Goal: Information Seeking & Learning: Check status

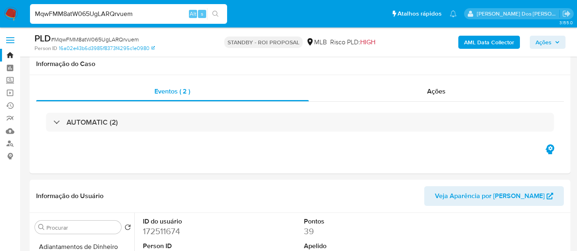
select select "10"
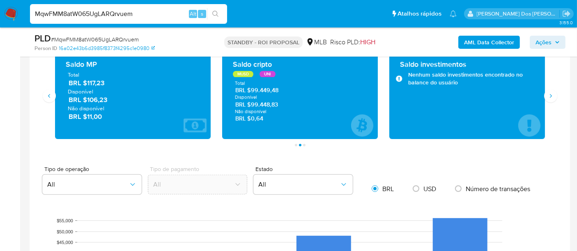
scroll to position [184, 0]
click at [115, 14] on input "MqwFMM8atW065UgLARQrvuem" at bounding box center [128, 14] width 197 height 11
paste input "7JkffsVl7AuXnKKg1k1Sw3FG"
type input "7JkffsVl7AuXnKKg1k1Sw3FG"
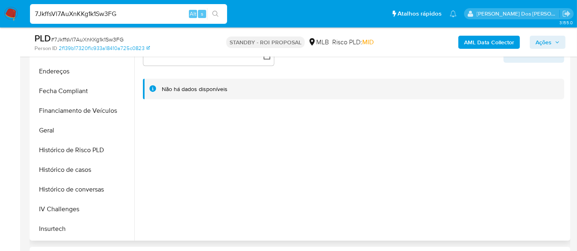
scroll to position [273, 0]
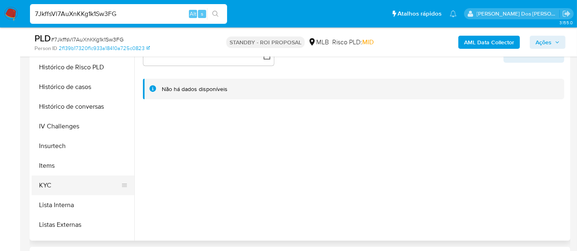
click at [48, 188] on button "KYC" at bounding box center [80, 186] width 96 height 20
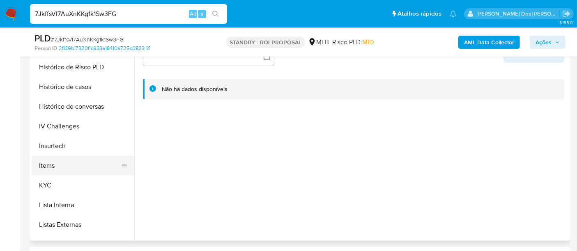
select select "10"
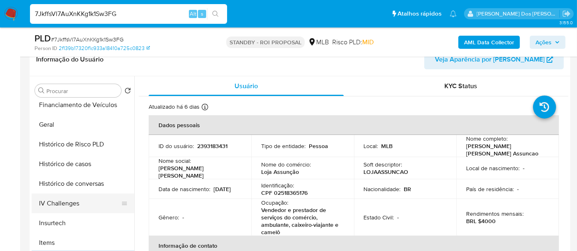
scroll to position [228, 0]
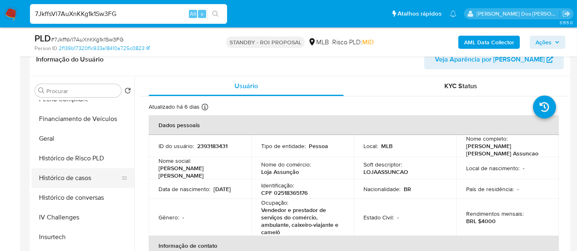
click at [69, 175] on button "Histórico de casos" at bounding box center [80, 178] width 96 height 20
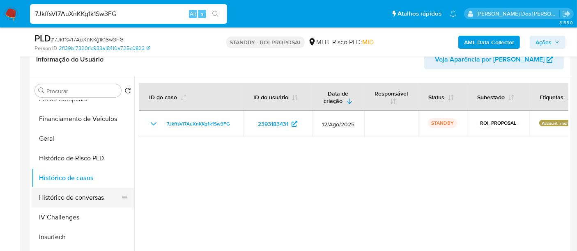
scroll to position [137, 0]
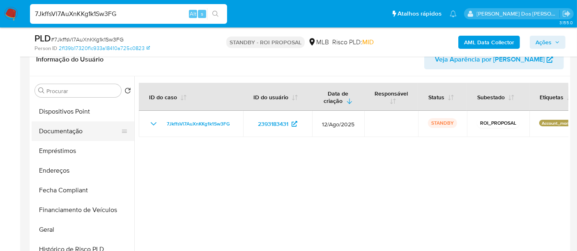
click at [73, 133] on button "Documentação" at bounding box center [80, 131] width 96 height 20
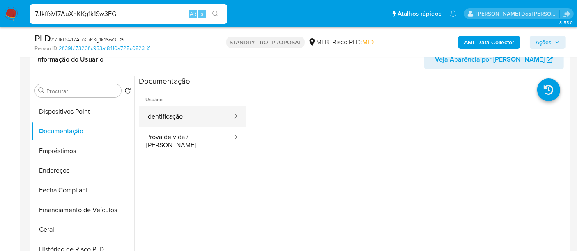
click at [160, 123] on button "Identificação" at bounding box center [186, 116] width 94 height 21
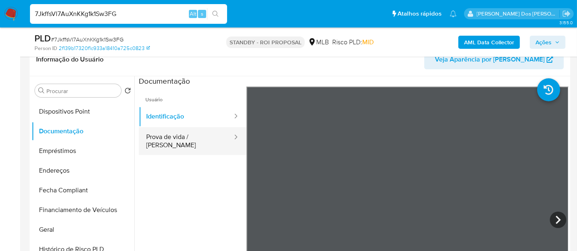
click at [198, 139] on button "Prova de vida / Selfie" at bounding box center [186, 141] width 94 height 28
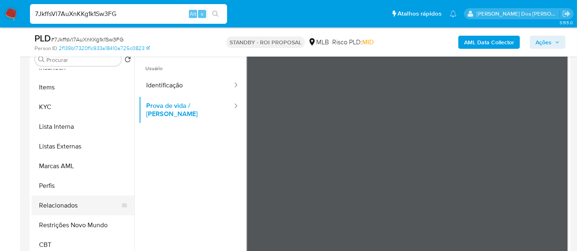
scroll to position [182, 0]
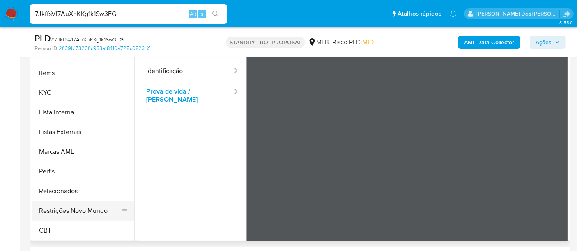
click at [90, 208] on button "Restrições Novo Mundo" at bounding box center [80, 211] width 96 height 20
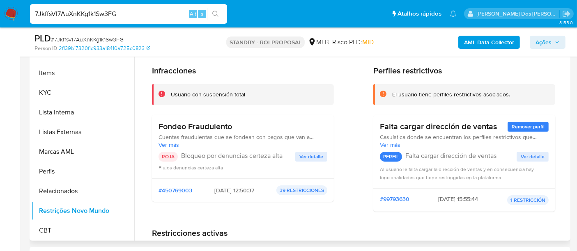
click at [302, 158] on span "Ver detalle" at bounding box center [311, 157] width 24 height 8
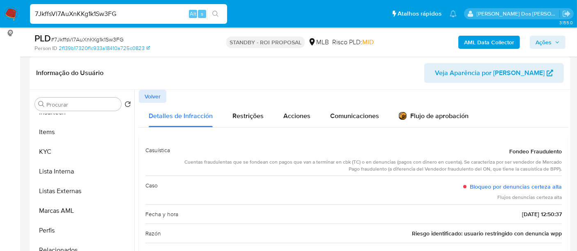
scroll to position [91, 0]
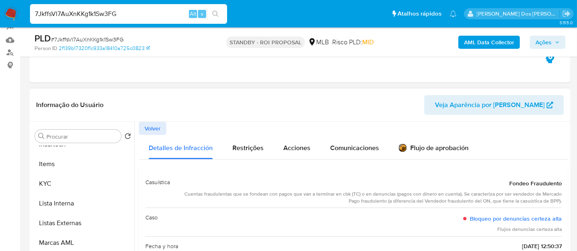
click at [152, 124] on span "Volver" at bounding box center [152, 128] width 16 height 11
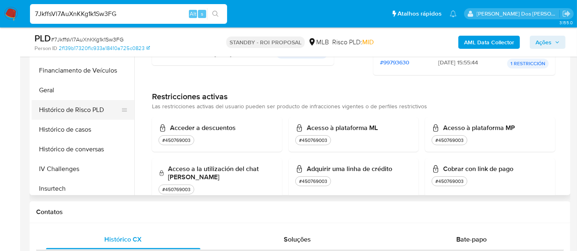
scroll to position [184, 0]
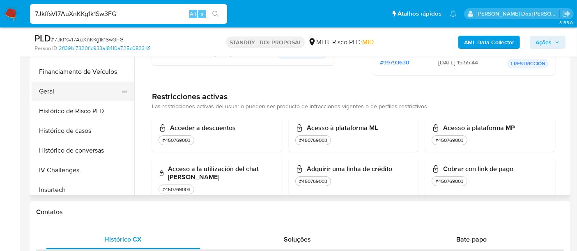
click at [51, 88] on button "Geral" at bounding box center [80, 92] width 96 height 20
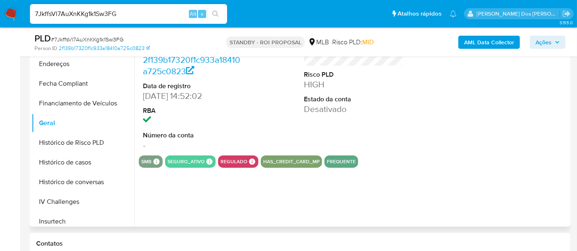
scroll to position [182, 0]
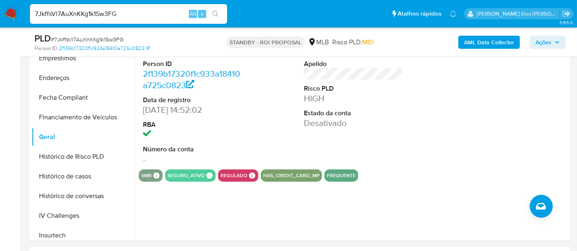
click at [63, 9] on input "7JkffsVl7AuXnKKg1k1Sw3FG" at bounding box center [128, 14] width 197 height 11
paste input "4pxRW7xpRCEhy7KikgTPHEX1"
type input "4pxRW7xpRCEhy7KikgTPHEX1"
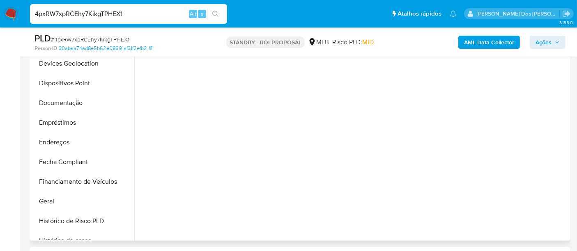
scroll to position [228, 0]
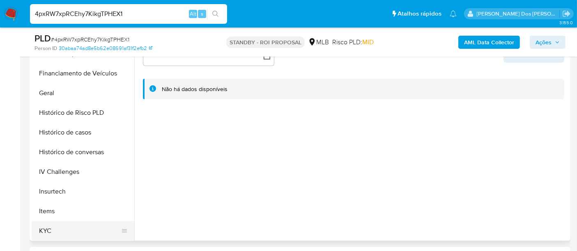
select select "10"
click at [45, 231] on button "KYC" at bounding box center [80, 231] width 96 height 20
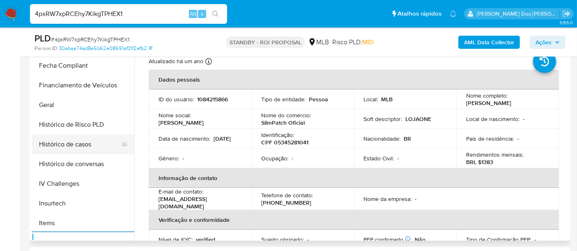
scroll to position [182, 0]
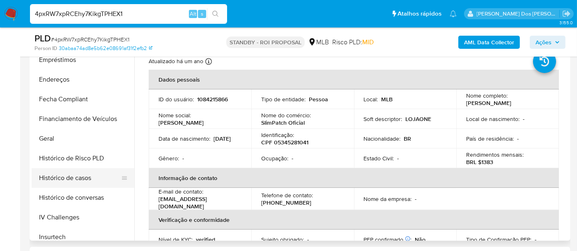
click at [83, 177] on button "Histórico de casos" at bounding box center [80, 178] width 96 height 20
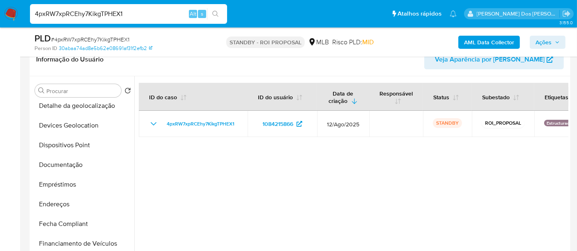
scroll to position [46, 0]
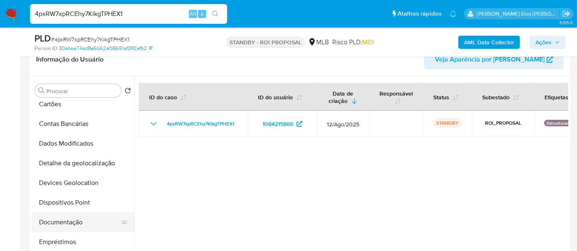
click at [55, 215] on button "Documentação" at bounding box center [80, 223] width 96 height 20
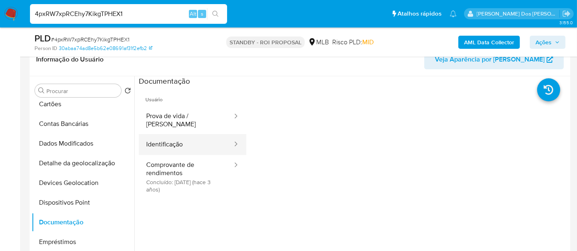
click at [170, 144] on button "Identificação" at bounding box center [186, 144] width 94 height 21
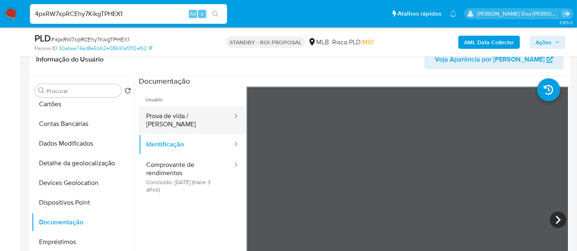
click at [195, 115] on button "Prova de vida / Selfie" at bounding box center [186, 120] width 94 height 28
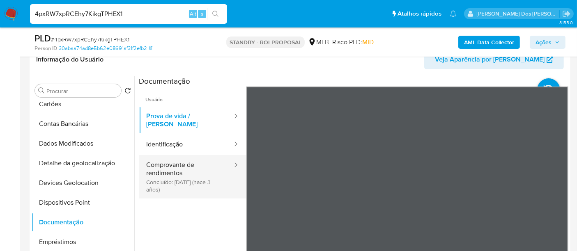
click at [173, 167] on button "Comprovante de rendimentos Concluído: 30/11/2022 (hace 3 años)" at bounding box center [186, 177] width 94 height 44
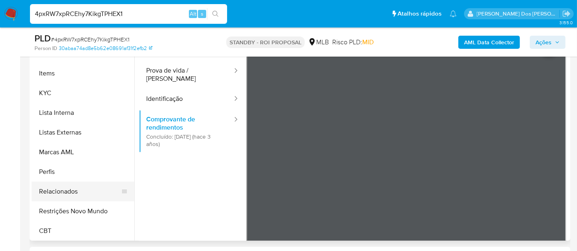
scroll to position [366, 0]
click at [78, 212] on button "Restrições Novo Mundo" at bounding box center [80, 211] width 96 height 20
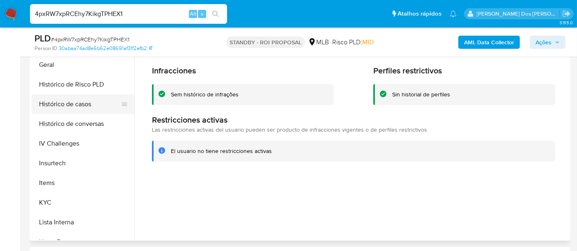
scroll to position [184, 0]
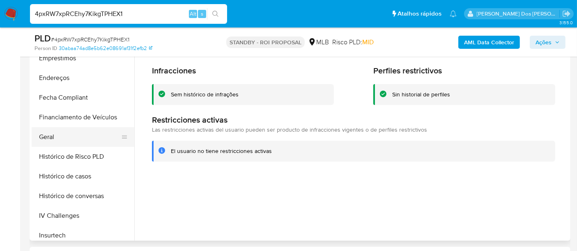
click at [44, 130] on button "Geral" at bounding box center [80, 137] width 96 height 20
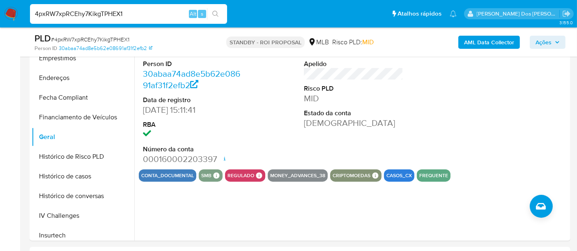
click at [114, 12] on input "4pxRW7xpRCEhy7KikgTPHEX1" at bounding box center [128, 14] width 197 height 11
paste input "HT6ksr031EeMvCLSeVYOHhKY"
type input "HT6ksr031EeMvCLSeVYOHhKY"
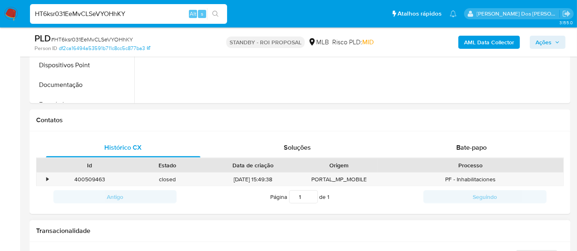
select select "10"
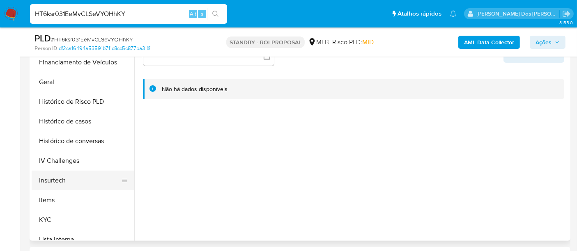
scroll to position [273, 0]
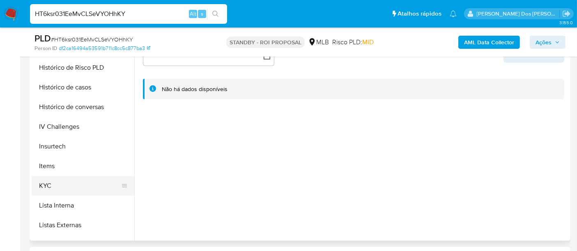
click at [46, 179] on button "KYC" at bounding box center [80, 186] width 96 height 20
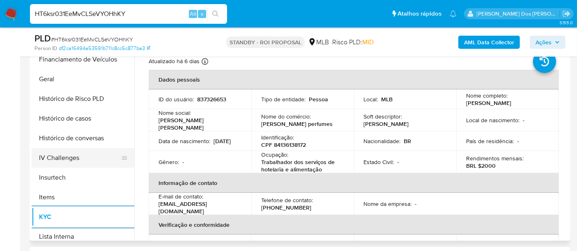
scroll to position [227, 0]
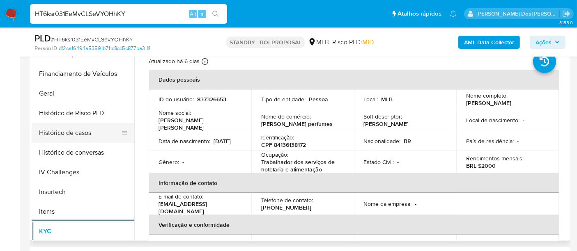
click at [78, 137] on button "Histórico de casos" at bounding box center [80, 133] width 96 height 20
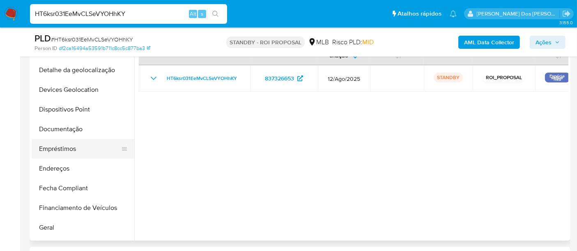
scroll to position [91, 0]
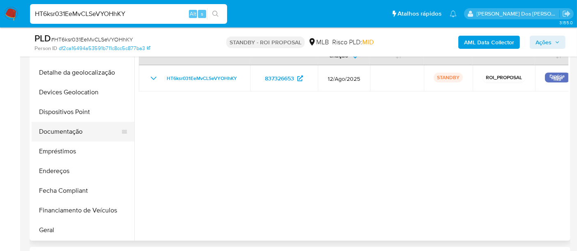
click at [71, 134] on button "Documentação" at bounding box center [80, 132] width 96 height 20
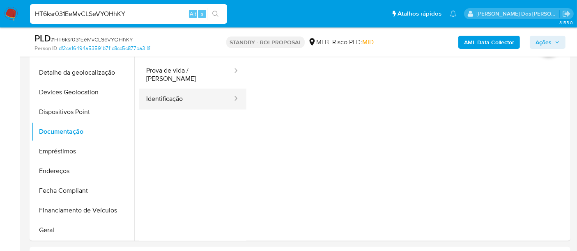
click at [160, 94] on button "Identificação" at bounding box center [186, 99] width 94 height 21
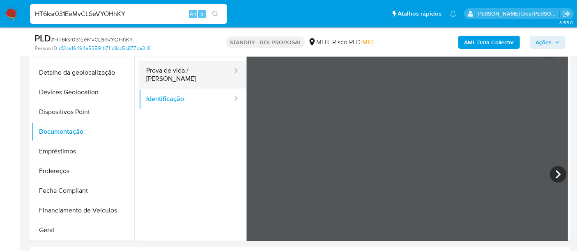
click at [195, 72] on button "Prova de vida / Selfie" at bounding box center [186, 75] width 94 height 28
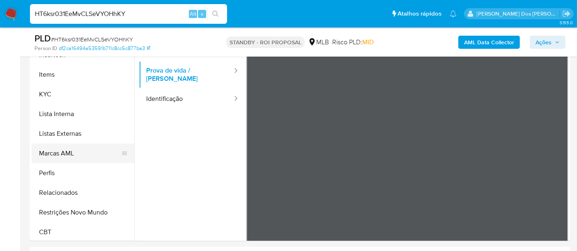
scroll to position [366, 0]
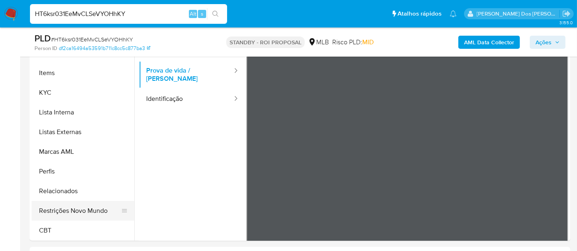
click at [81, 212] on button "Restrições Novo Mundo" at bounding box center [80, 211] width 96 height 20
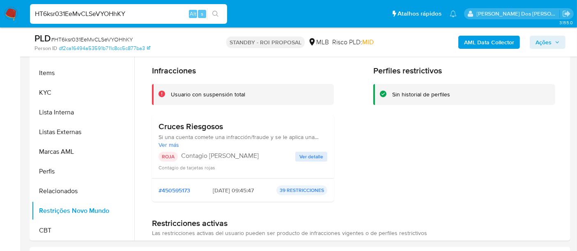
click at [307, 154] on span "Ver detalle" at bounding box center [311, 157] width 24 height 8
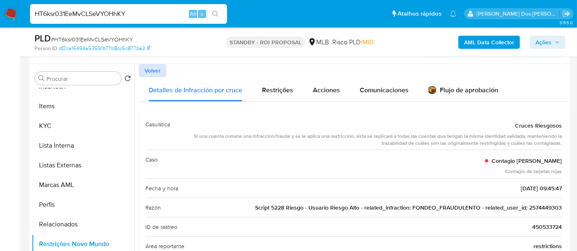
scroll to position [137, 0]
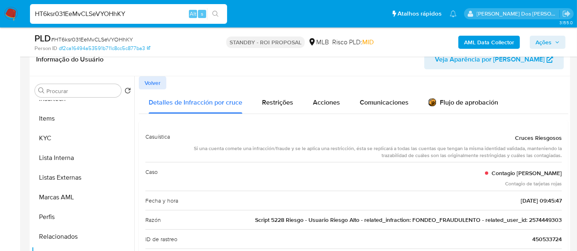
click at [159, 86] on span "Volver" at bounding box center [152, 82] width 16 height 11
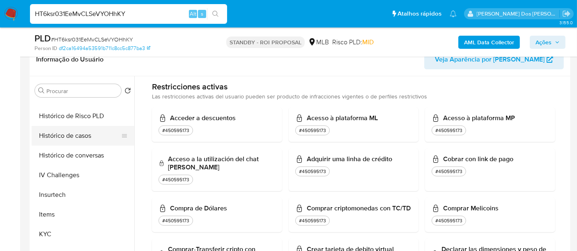
scroll to position [229, 0]
click at [46, 135] on button "Geral" at bounding box center [80, 137] width 96 height 20
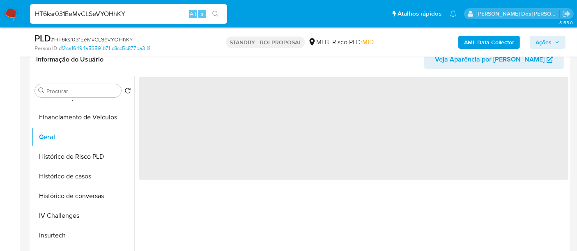
scroll to position [0, 0]
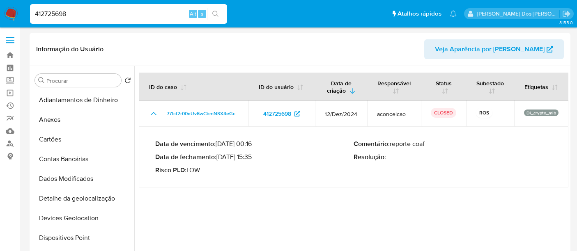
select select "10"
click at [114, 11] on input "412725698" at bounding box center [128, 14] width 197 height 11
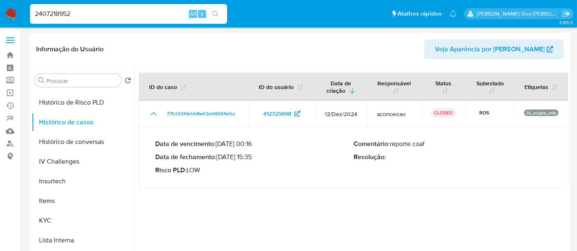
type input "2407218952"
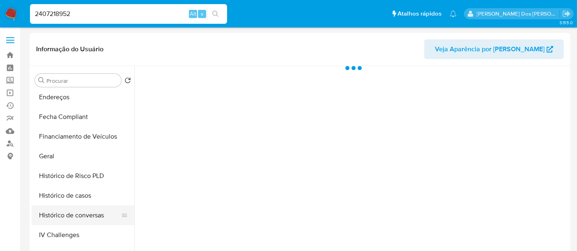
scroll to position [228, 0]
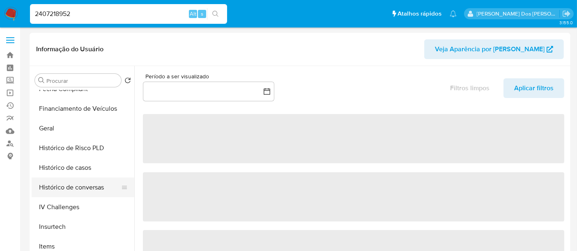
select select "10"
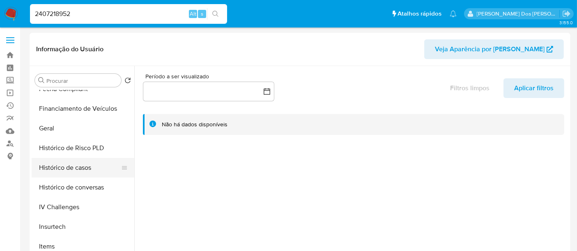
click at [79, 169] on button "Histórico de casos" at bounding box center [80, 168] width 96 height 20
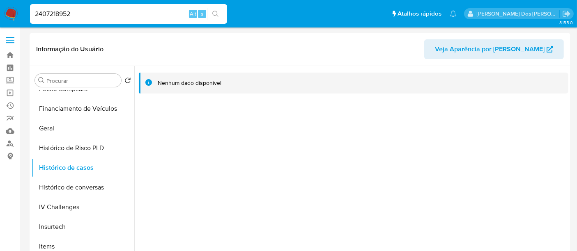
click at [114, 18] on input "2407218952" at bounding box center [128, 14] width 197 height 11
paste input "527247651"
type input "2527247651"
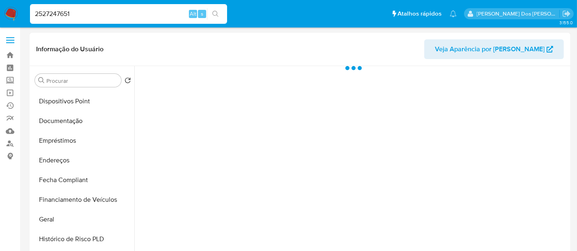
scroll to position [228, 0]
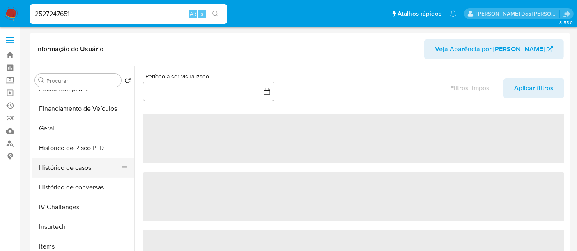
click at [73, 171] on button "Histórico de casos" at bounding box center [80, 168] width 96 height 20
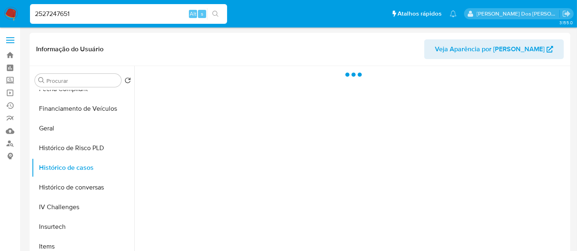
select select "10"
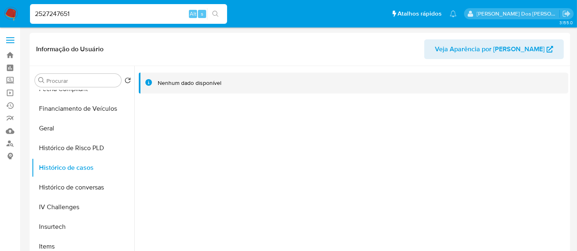
click at [116, 15] on input "2527247651" at bounding box center [128, 14] width 197 height 11
paste input "206840539"
type input "2206840539"
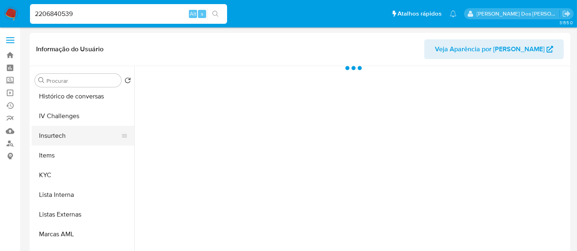
scroll to position [228, 0]
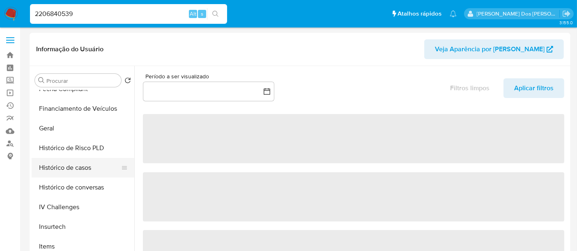
click at [74, 174] on button "Histórico de casos" at bounding box center [80, 168] width 96 height 20
select select "10"
